Goal: Task Accomplishment & Management: Use online tool/utility

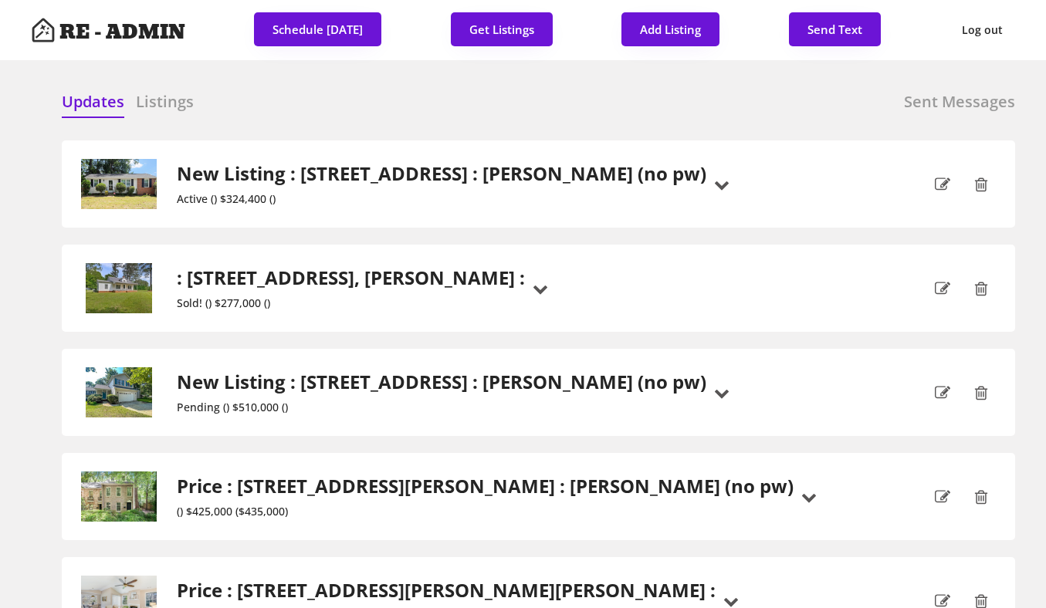
click at [466, 111] on div "Updates Listings Sent Messages" at bounding box center [539, 106] width 954 height 31
click at [511, 8] on div "RE - ADMIN Schedule [DATE] Get Listings Add Listing Send Text Log out" at bounding box center [523, 30] width 1046 height 60
click at [507, 23] on button "Get Listings" at bounding box center [502, 29] width 102 height 34
click at [165, 97] on h6 "Listings" at bounding box center [165, 102] width 58 height 22
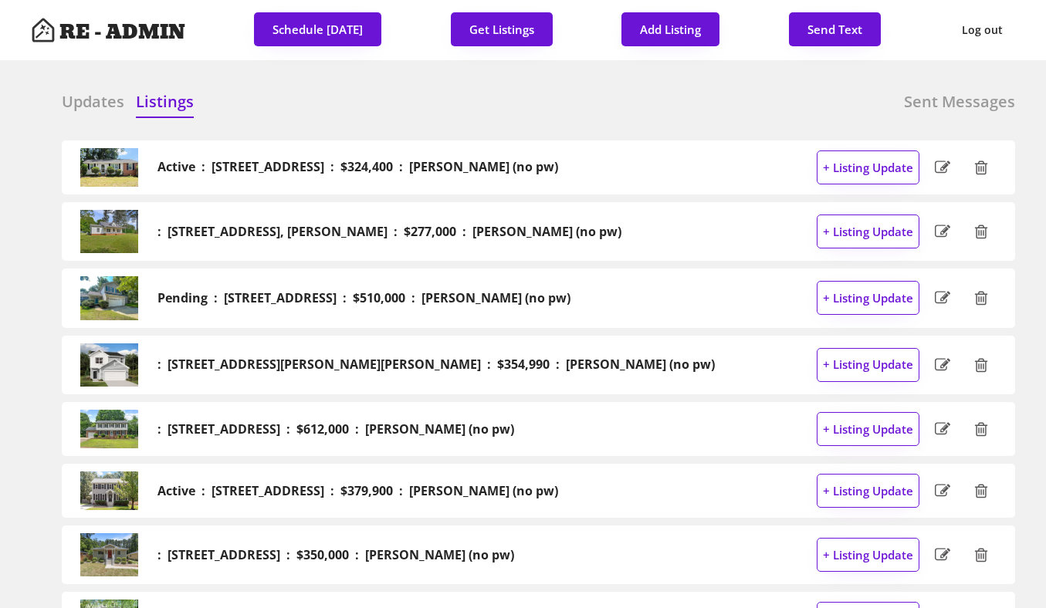
click at [101, 105] on h6 "Updates" at bounding box center [93, 102] width 63 height 22
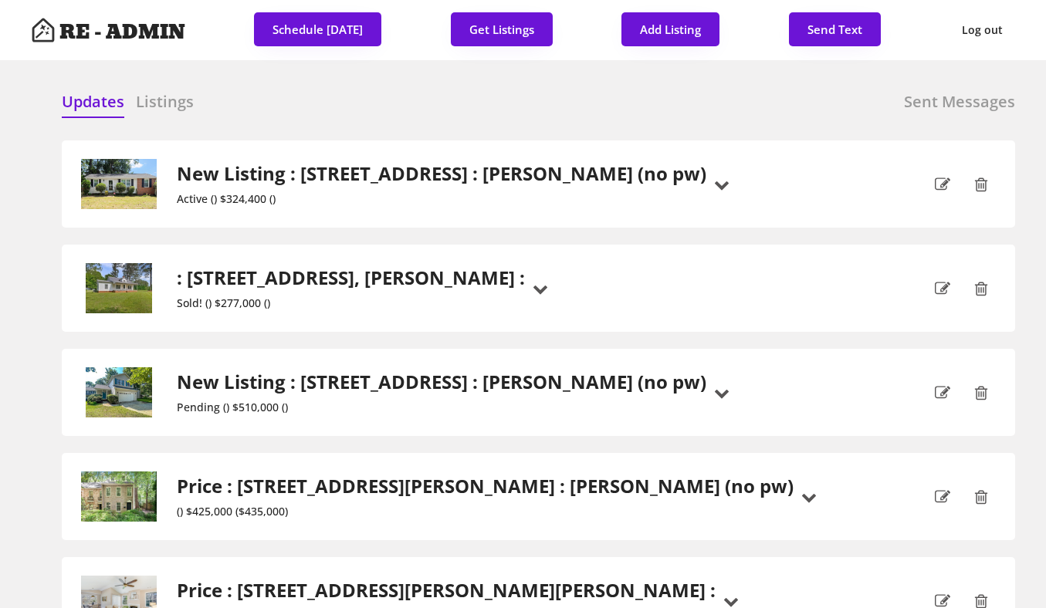
click at [453, 112] on div at bounding box center [417, 102] width 77 height 23
click at [668, 31] on button "Add Listing" at bounding box center [671, 29] width 98 height 34
select select ""new_listing""
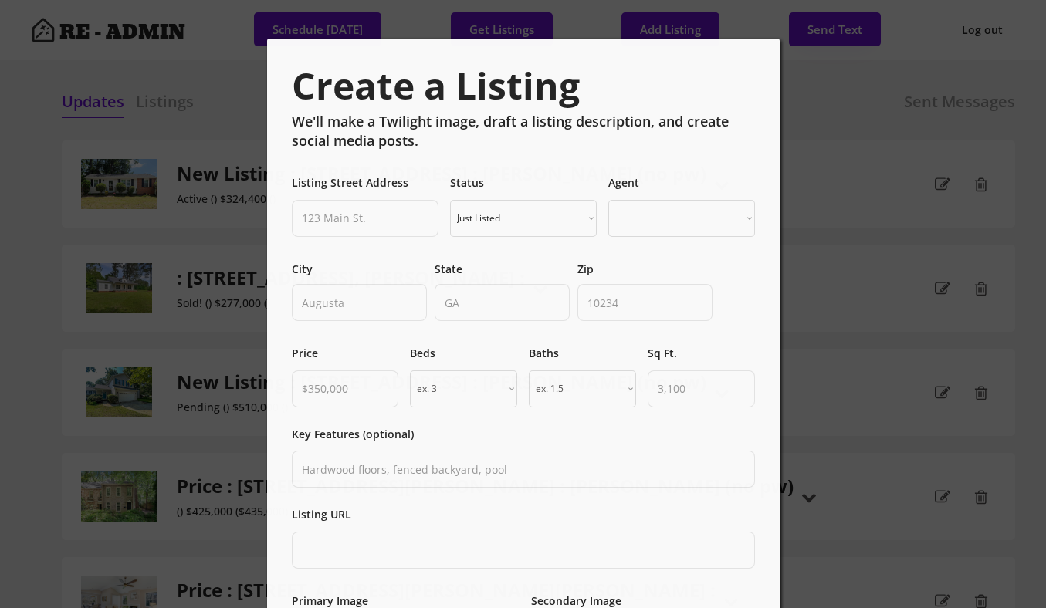
select select ""PLACEHOLDER_1427118222253""
click at [923, 144] on div at bounding box center [523, 304] width 1046 height 608
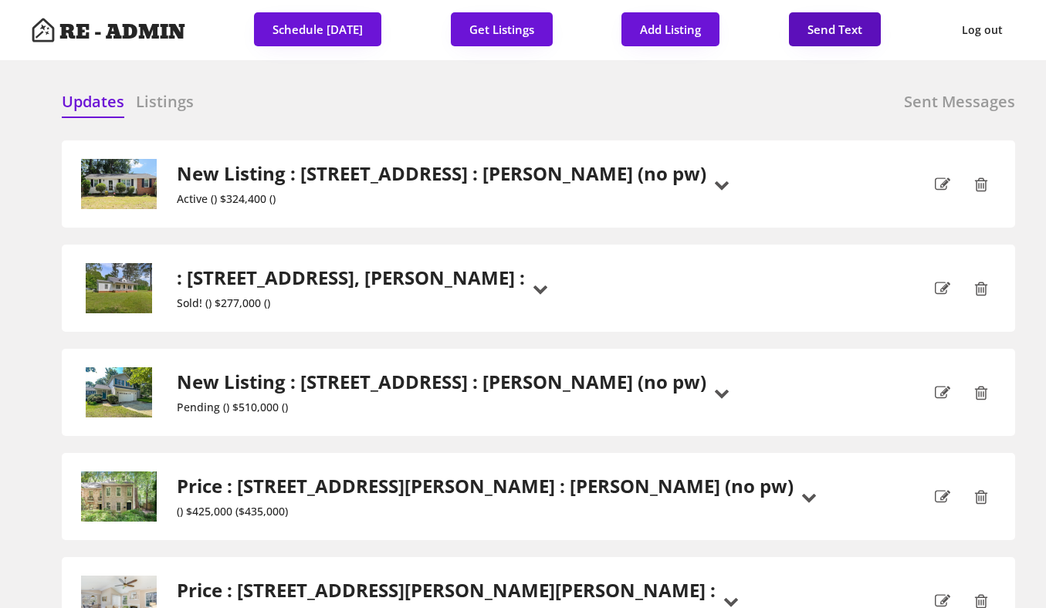
click at [845, 42] on button "Send Text" at bounding box center [835, 29] width 92 height 34
select select "raleigh"
select select ""1348695171700984260__LOOKUP__1743599703321x142788062077753970""
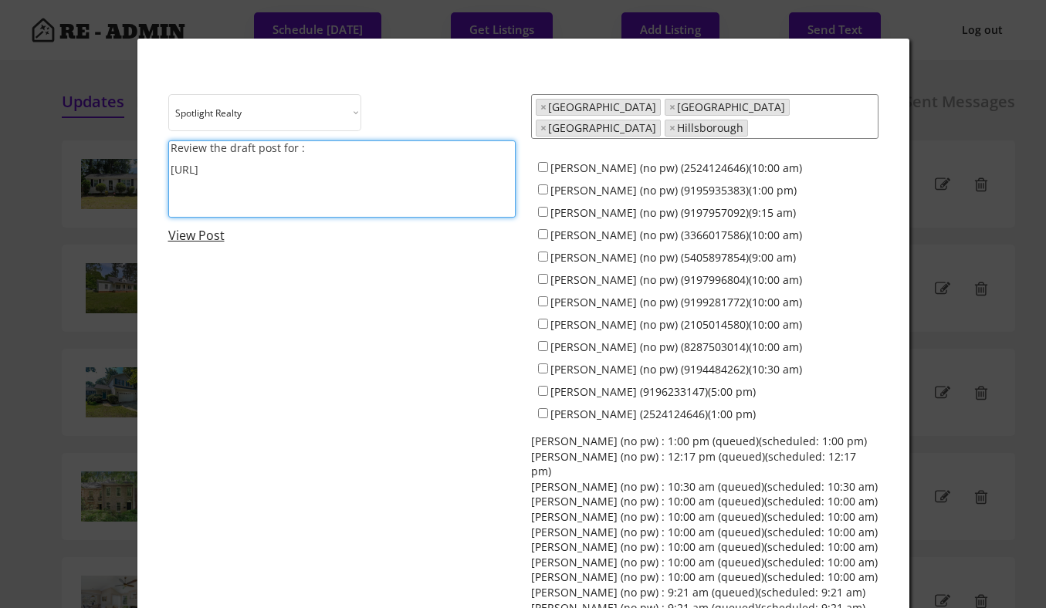
click at [337, 185] on textarea "Review the draft post for : https://revealestate.ai/post/" at bounding box center [341, 179] width 347 height 77
paste textarea "🌅 With summer’s last days slipping by and school just around the corner, it’s t…"
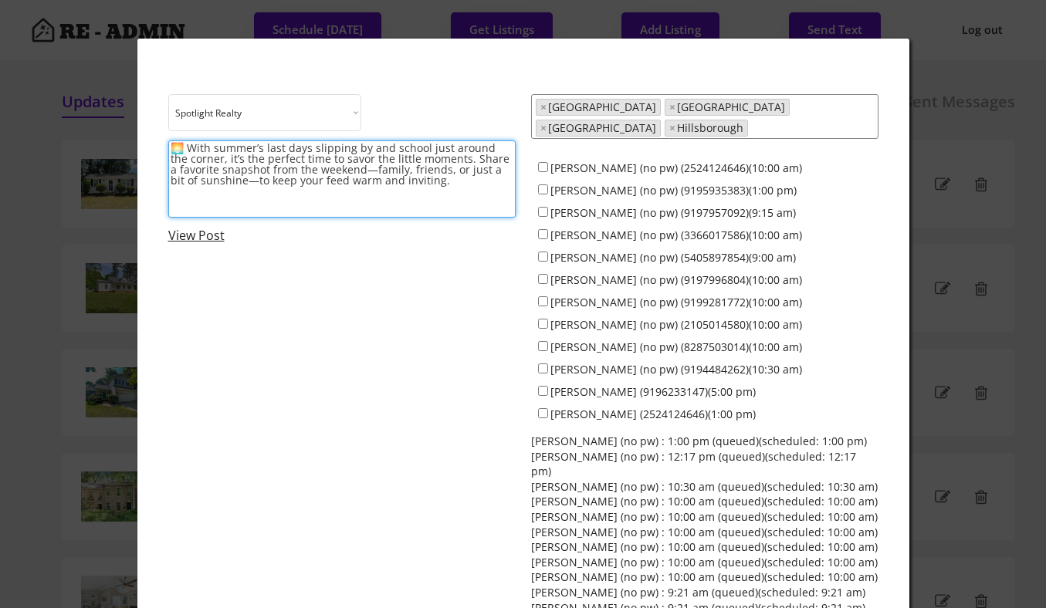
click at [452, 161] on textarea "🌅 With summer’s last days slipping by and school just around the corner, it’s t…" at bounding box center [341, 179] width 347 height 77
drag, startPoint x: 456, startPoint y: 157, endPoint x: 209, endPoint y: 163, distance: 246.4
click at [209, 163] on textarea "🌅 With summer’s last days slipping by and school just around the corner, it’s t…" at bounding box center [341, 179] width 347 height 77
drag, startPoint x: 212, startPoint y: 185, endPoint x: 175, endPoint y: 145, distance: 54.1
click at [175, 145] on textarea "🌅 With summer’s last days slipping by and school just around the corner, share …" at bounding box center [341, 179] width 347 height 77
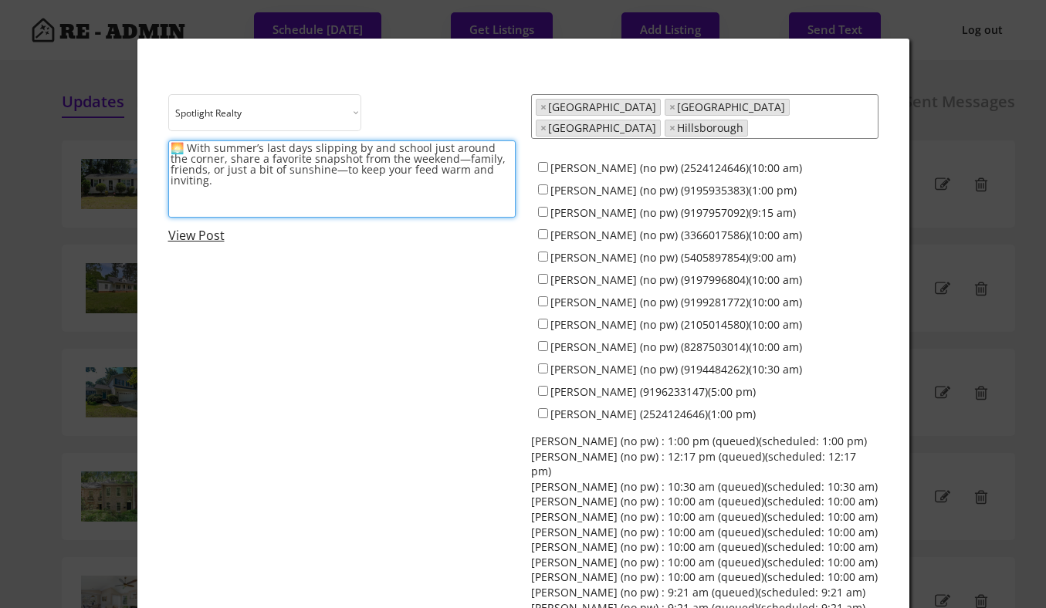
click at [283, 158] on textarea "🌅 With summer’s last days slipping by and school just around the corner, share …" at bounding box center [341, 179] width 347 height 77
paste textarea "As summer winds down and school approaches, share a favorite moment from the we…"
type textarea "🌅 As summer winds down and school approaches, share a favorite moment from the …"
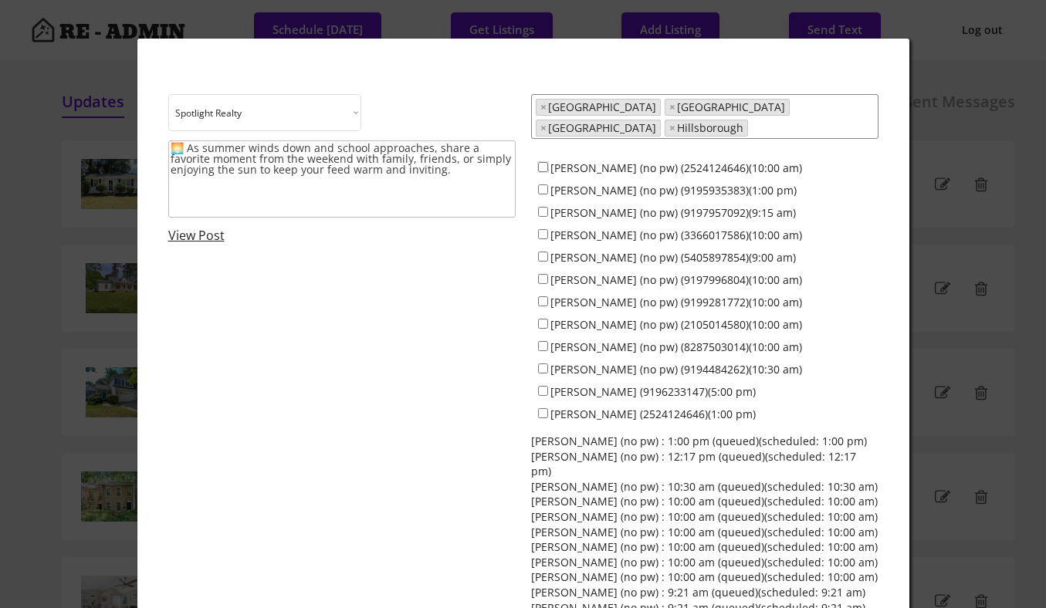
click at [542, 162] on input "[PERSON_NAME] (no pw) (2524124646)(10:00 am)" at bounding box center [543, 167] width 10 height 10
checkbox input "true"
click at [542, 185] on div "[PERSON_NAME] (no pw) (9195935383)(1:00 pm)" at bounding box center [704, 189] width 347 height 22
click at [542, 185] on input "[PERSON_NAME] (no pw) (9195935383)(1:00 pm)" at bounding box center [543, 190] width 10 height 10
checkbox input "true"
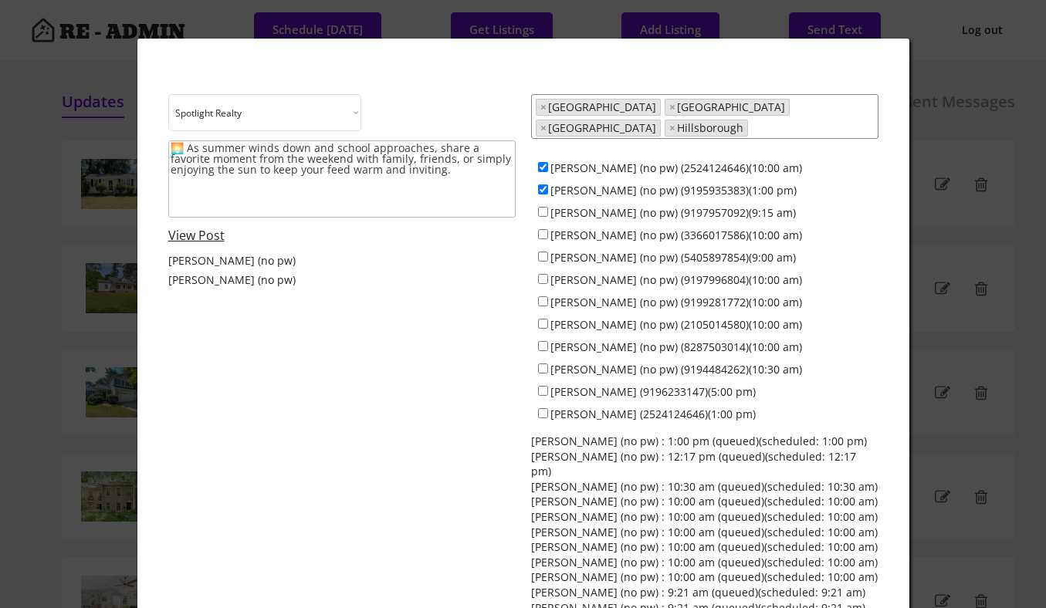
click at [542, 201] on div "[PERSON_NAME] (no pw) (9197957092)(9:15 am)" at bounding box center [704, 212] width 347 height 22
click at [542, 207] on input "[PERSON_NAME] (no pw) (9197957092)(9:15 am)" at bounding box center [543, 212] width 10 height 10
checkbox input "true"
click at [542, 229] on input "[PERSON_NAME] (no pw) (3366017586)(10:00 am)" at bounding box center [543, 234] width 10 height 10
checkbox input "true"
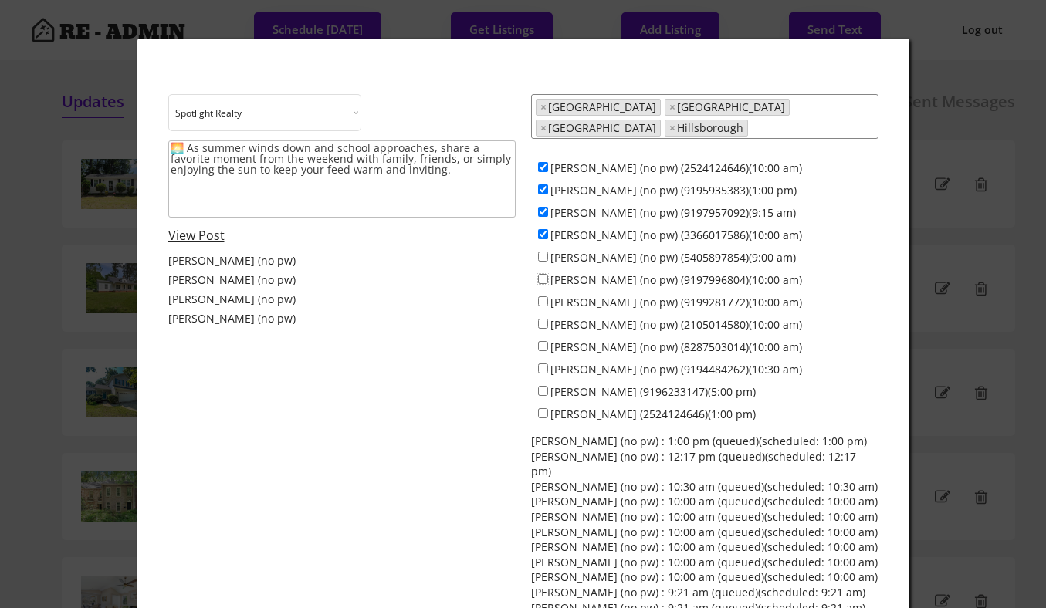
click at [544, 274] on input "[PERSON_NAME] (no pw) (9197996804)(10:00 am)" at bounding box center [543, 279] width 10 height 10
checkbox input "true"
click at [543, 296] on input "[PERSON_NAME] (no pw) (9199281772)(10:00 am)" at bounding box center [543, 301] width 10 height 10
checkbox input "true"
click at [543, 319] on input "[PERSON_NAME] (no pw) (2105014580)(10:00 am)" at bounding box center [543, 324] width 10 height 10
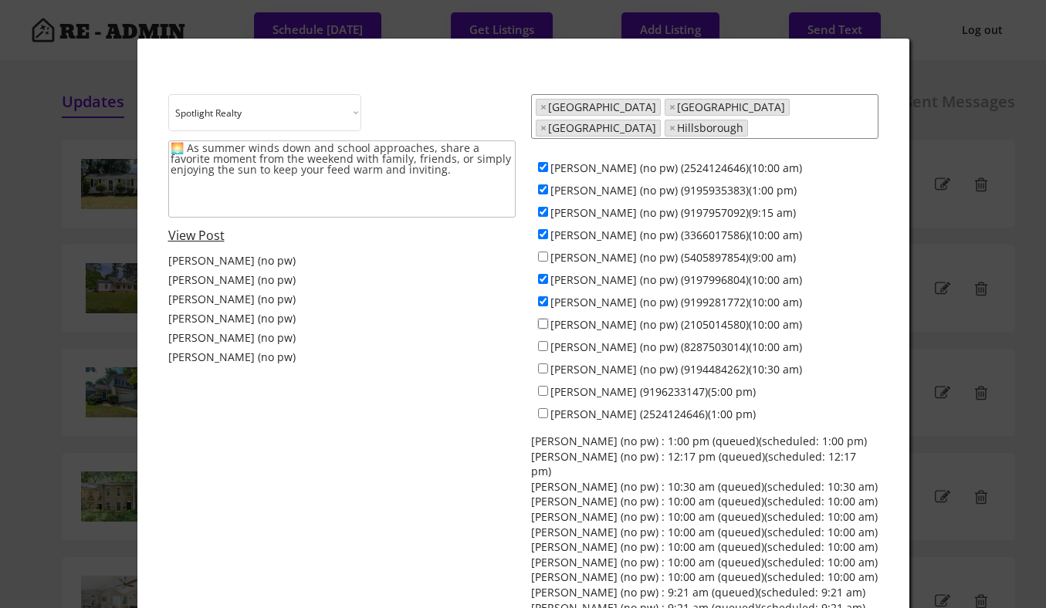
checkbox input "true"
click at [543, 341] on input "[PERSON_NAME] (no pw) (8287503014)(10:00 am)" at bounding box center [543, 346] width 10 height 10
checkbox input "true"
click at [544, 364] on input "[PERSON_NAME] (no pw) (9194484262)(10:30 am)" at bounding box center [543, 369] width 10 height 10
checkbox input "true"
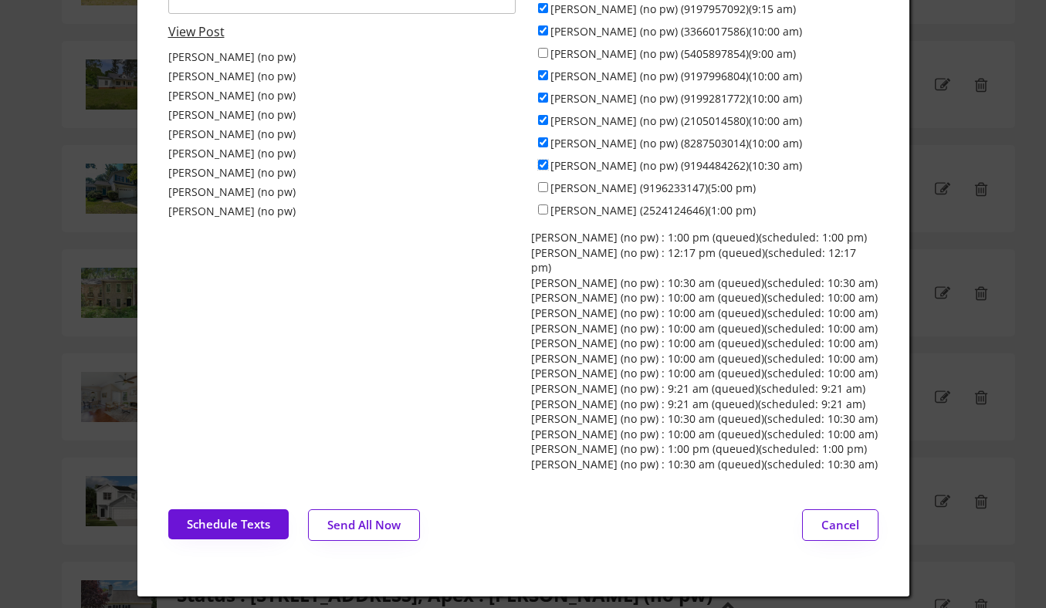
scroll to position [208, 0]
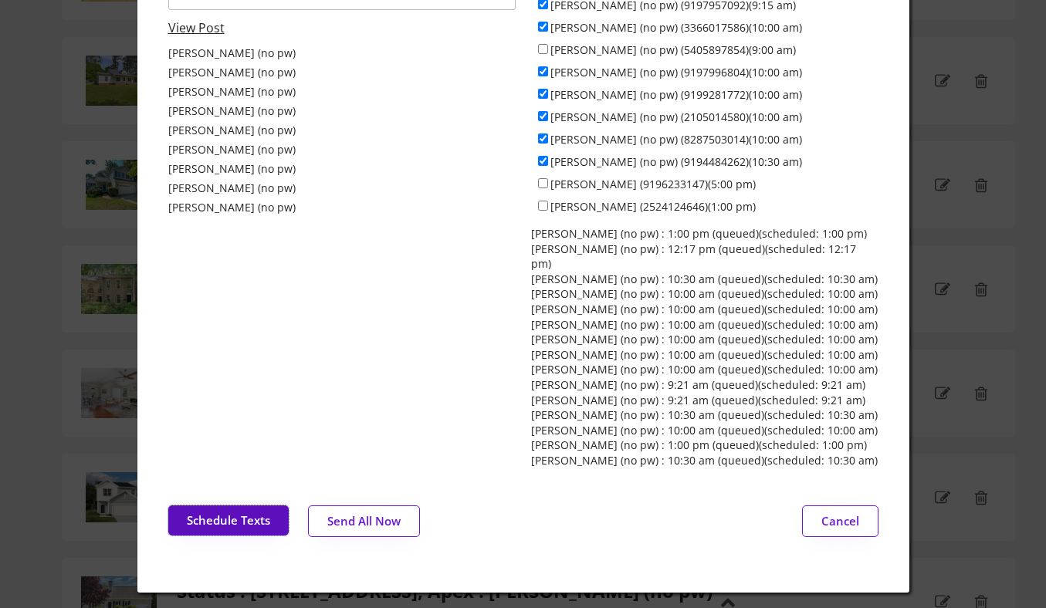
click at [256, 506] on button "Schedule Texts" at bounding box center [228, 521] width 120 height 30
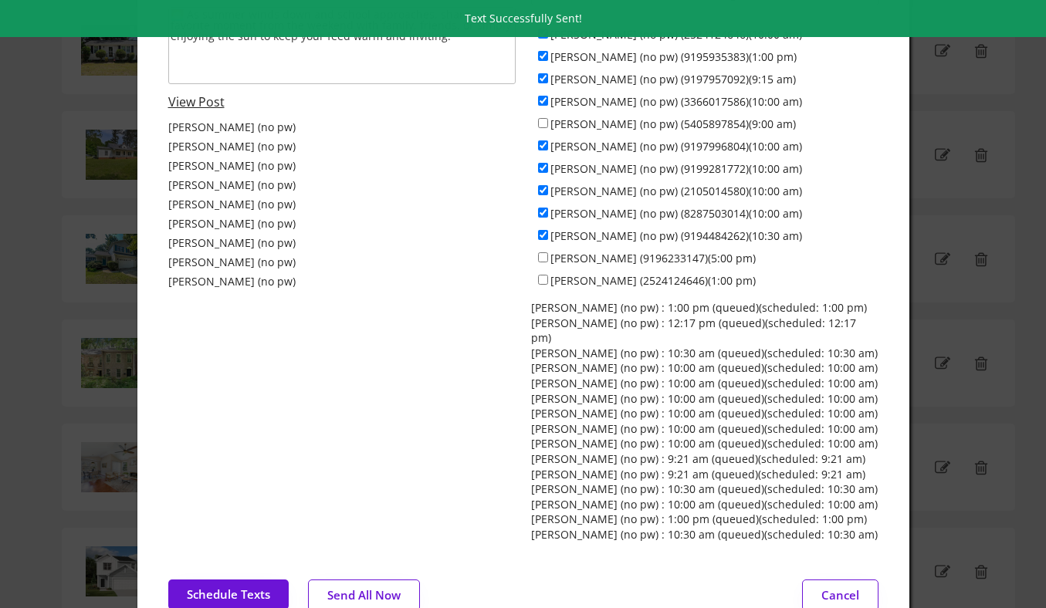
scroll to position [4, 0]
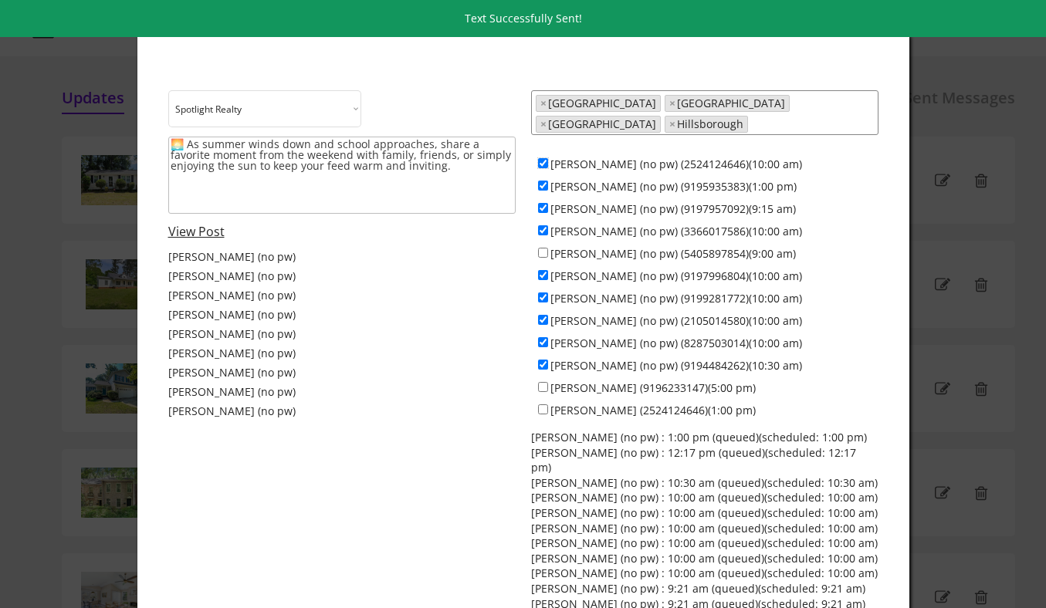
click at [544, 158] on input "[PERSON_NAME] (no pw) (2524124646)(10:00 am)" at bounding box center [543, 163] width 10 height 10
checkbox input "false"
click at [544, 181] on input "[PERSON_NAME] (no pw) (9195935383)(1:00 pm)" at bounding box center [543, 186] width 10 height 10
checkbox input "false"
click at [544, 203] on input "[PERSON_NAME] (no pw) (9197957092)(9:15 am)" at bounding box center [543, 208] width 10 height 10
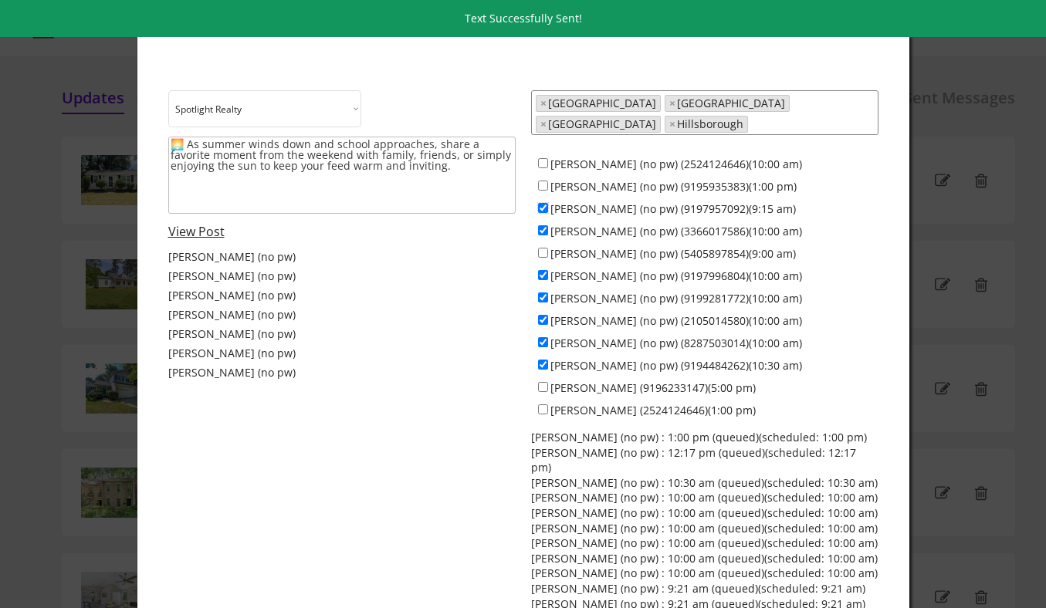
checkbox input "false"
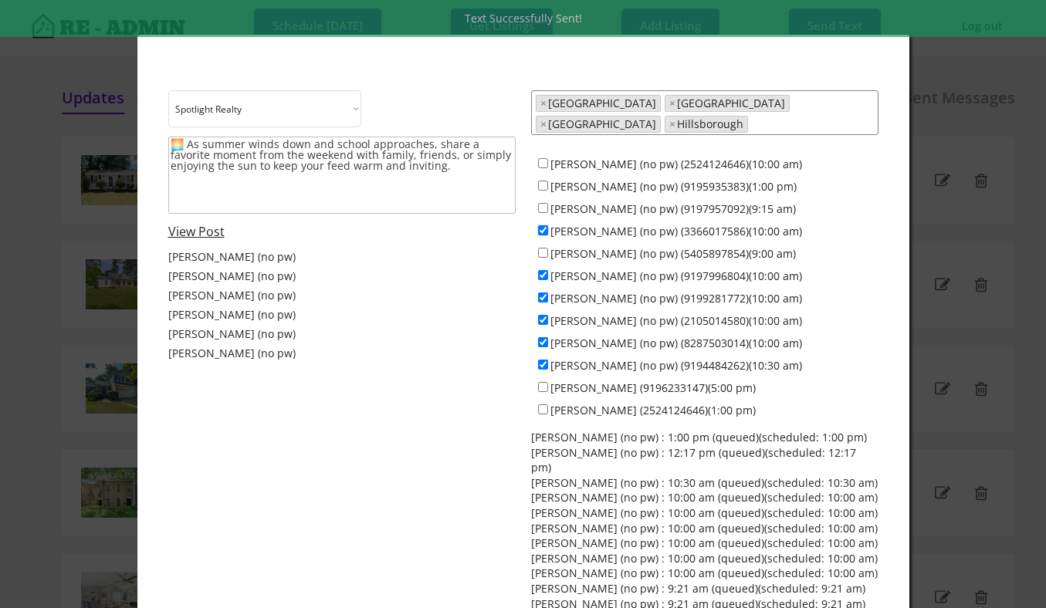
click at [544, 225] on input "[PERSON_NAME] (no pw) (3366017586)(10:00 am)" at bounding box center [543, 230] width 10 height 10
checkbox input "false"
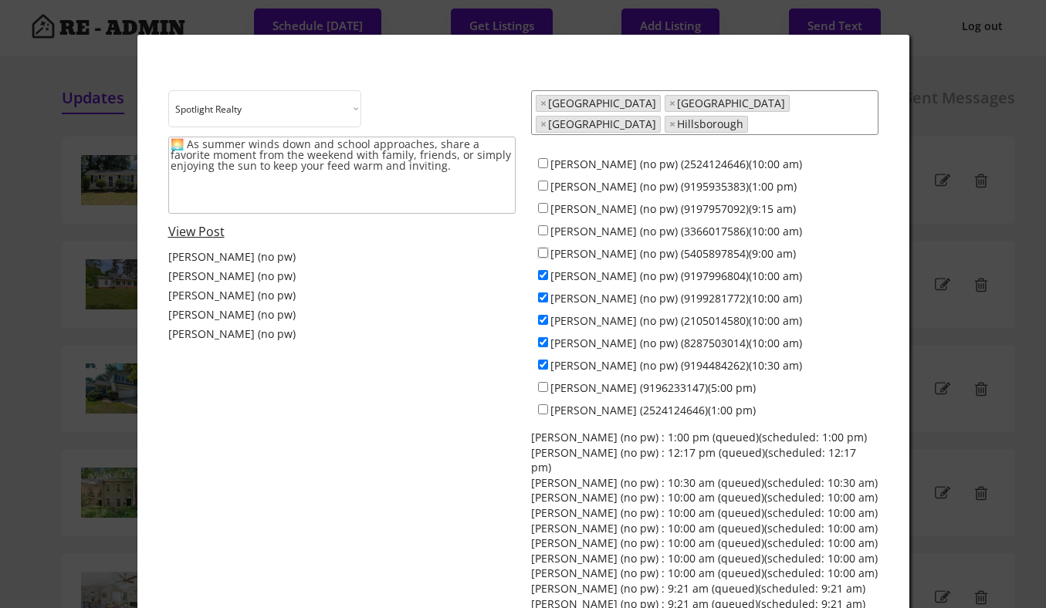
click at [544, 248] on input "[PERSON_NAME] (no pw) (5405897854)(9:00 am)" at bounding box center [543, 253] width 10 height 10
checkbox input "true"
click at [544, 270] on input "[PERSON_NAME] (no pw) (9197996804)(10:00 am)" at bounding box center [543, 275] width 10 height 10
checkbox input "false"
click at [544, 293] on input "[PERSON_NAME] (no pw) (9199281772)(10:00 am)" at bounding box center [543, 298] width 10 height 10
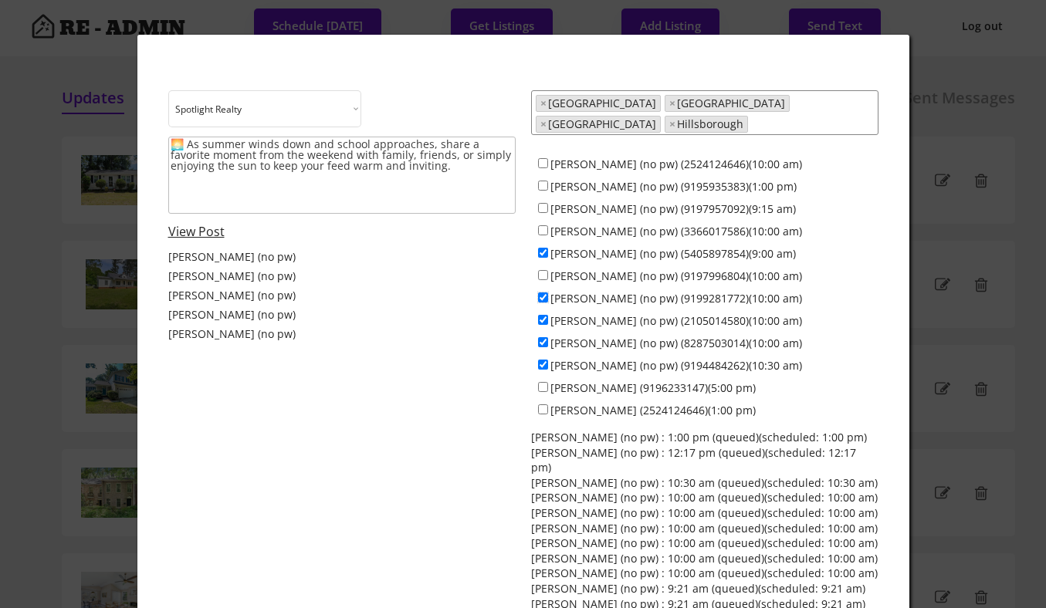
checkbox input "false"
click at [544, 315] on input "[PERSON_NAME] (no pw) (2105014580)(10:00 am)" at bounding box center [543, 320] width 10 height 10
checkbox input "false"
click at [544, 339] on div "[PERSON_NAME] (no pw) (8287503014)(10:00 am)" at bounding box center [704, 342] width 347 height 22
click at [544, 360] on input "[PERSON_NAME] (no pw) (9194484262)(10:30 am)" at bounding box center [543, 365] width 10 height 10
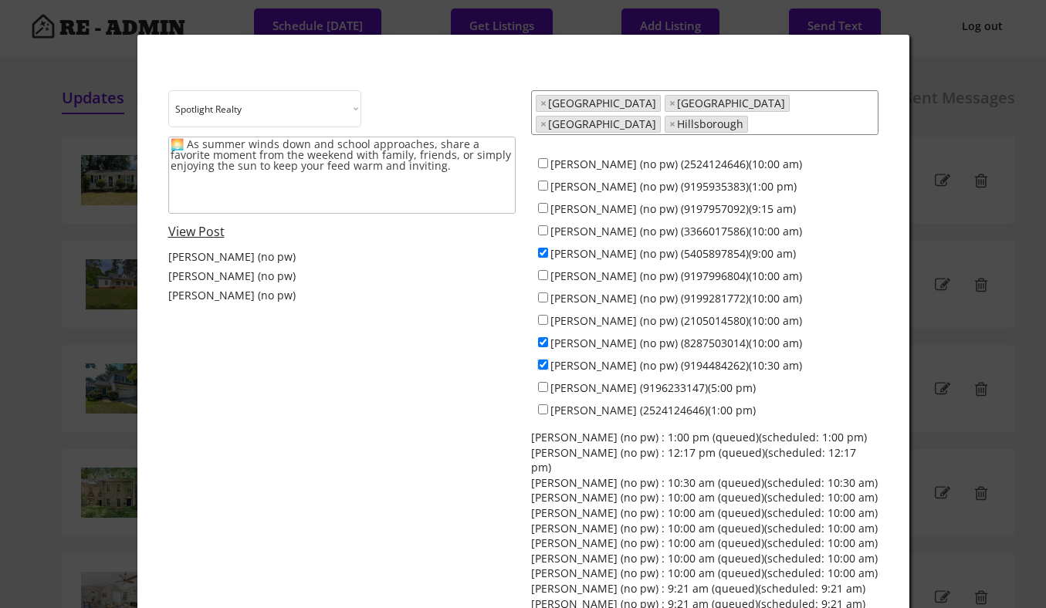
checkbox input "false"
click at [544, 337] on input "[PERSON_NAME] (no pw) (8287503014)(10:00 am)" at bounding box center [543, 342] width 10 height 10
checkbox input "false"
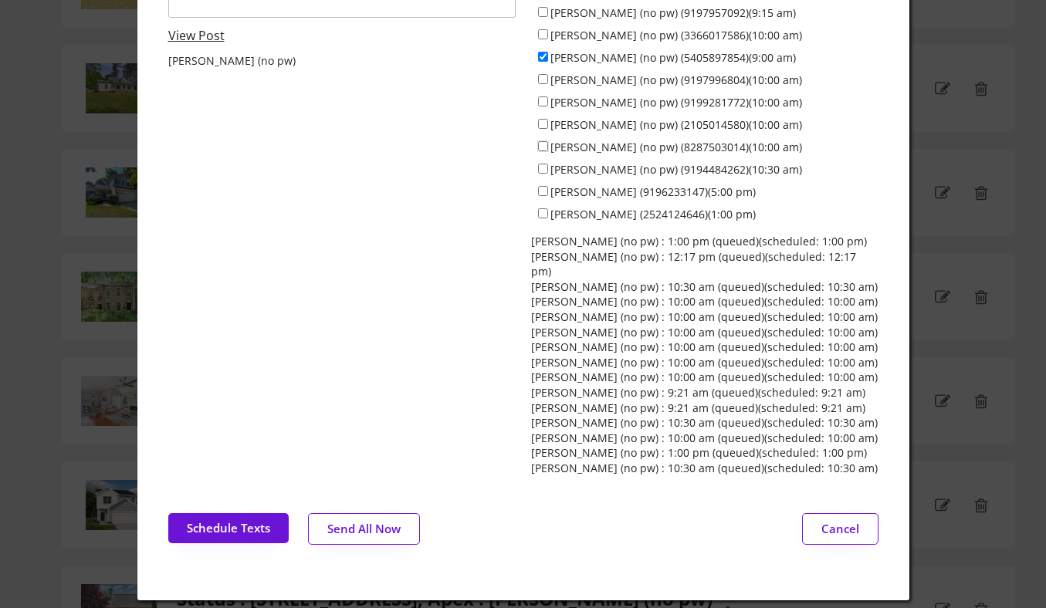
scroll to position [198, 0]
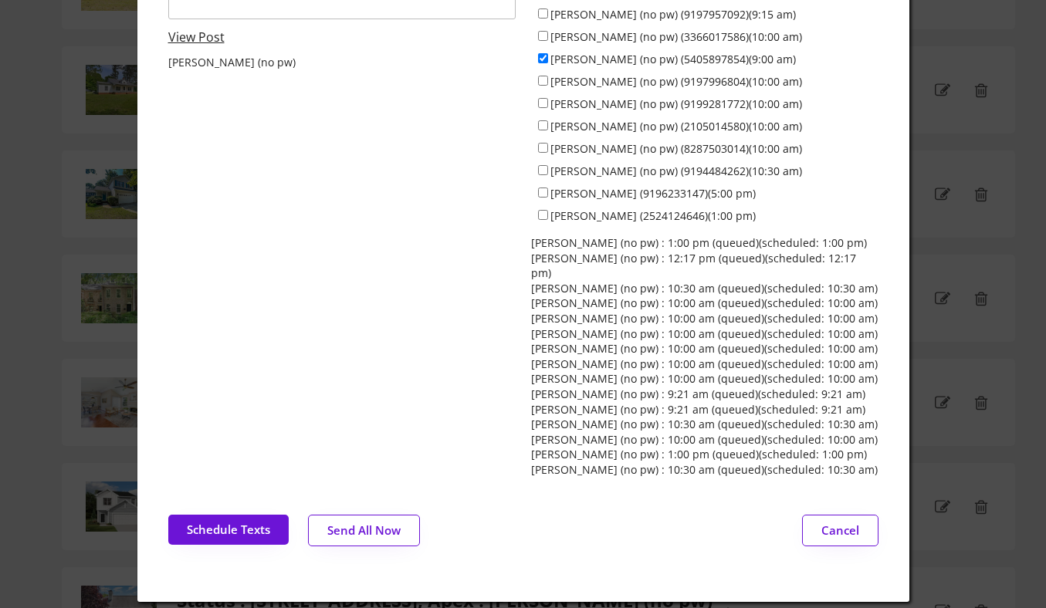
click at [357, 515] on button "Send All Now" at bounding box center [364, 531] width 112 height 32
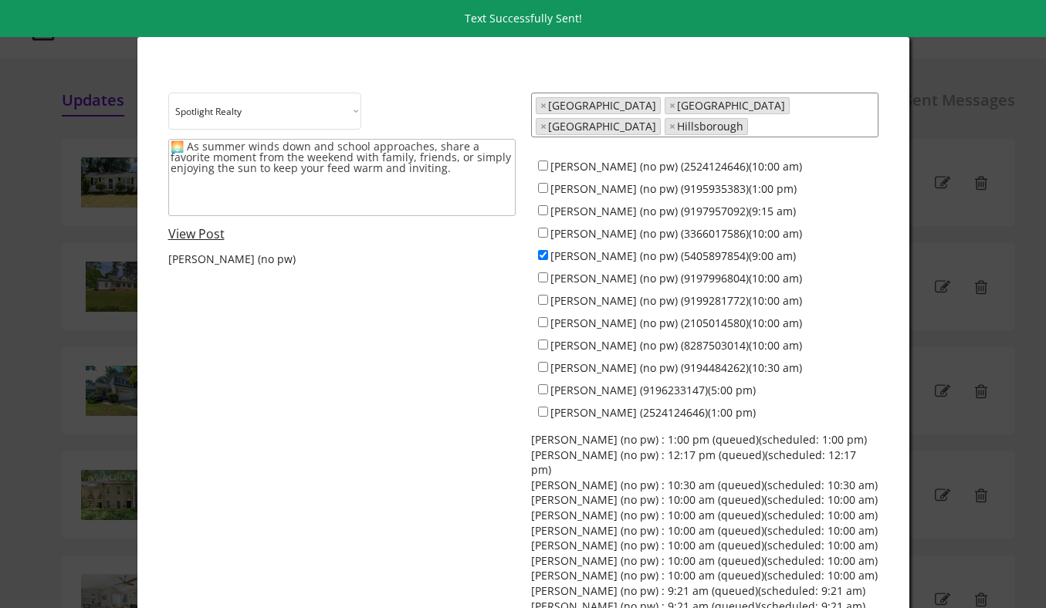
scroll to position [0, 0]
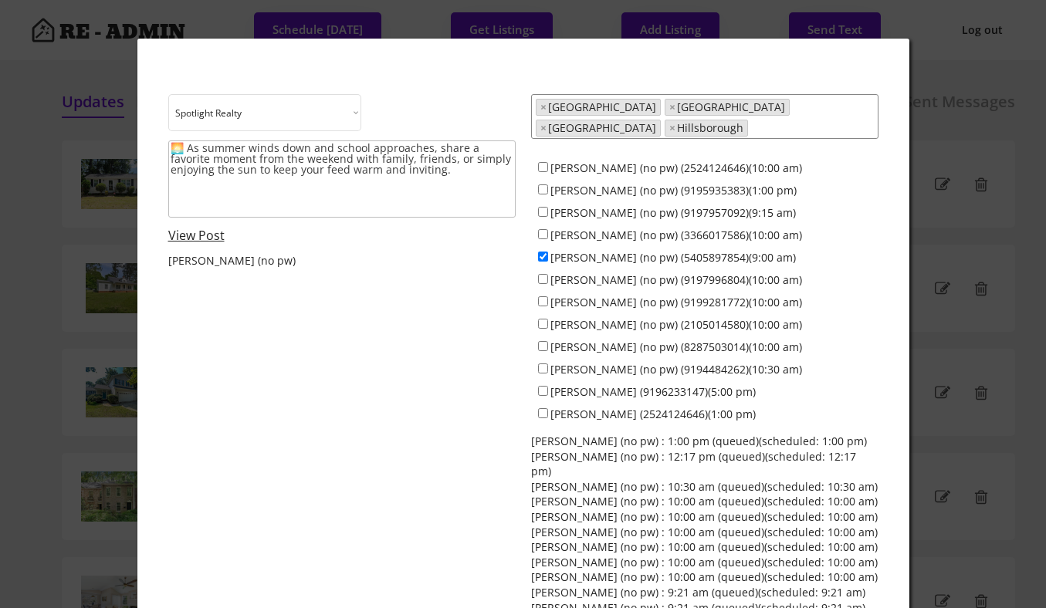
click at [64, 206] on div at bounding box center [523, 304] width 1046 height 608
